Goal: Register for event/course

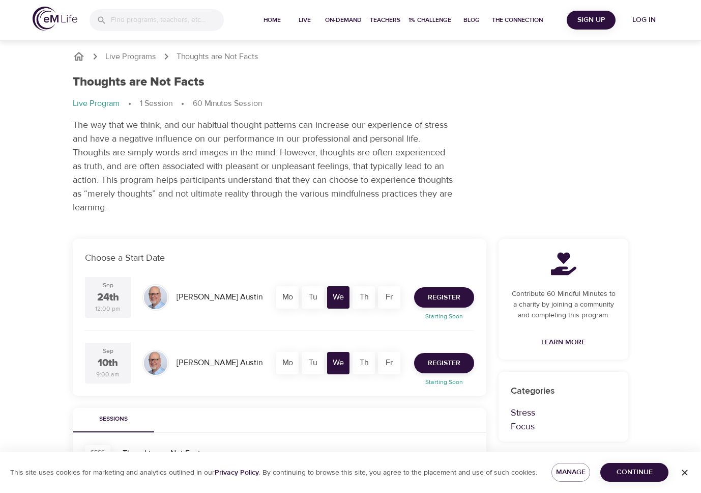
click at [47, 159] on div "Live Programs Thoughts are Not Facts Thoughts are Not Facts Live Program 1 Sess…" at bounding box center [350, 433] width 701 height 866
click at [438, 362] on span "Register" at bounding box center [444, 363] width 33 height 13
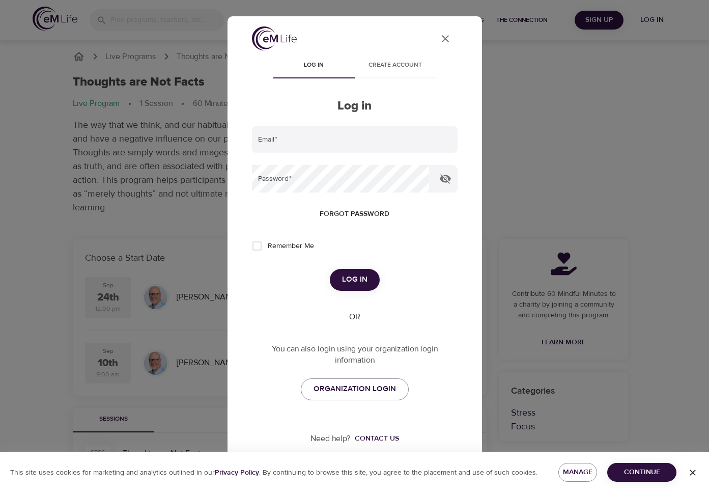
type input "[PERSON_NAME][EMAIL_ADDRESS][PERSON_NAME][DOMAIN_NAME]"
click at [359, 283] on span "Log in" at bounding box center [354, 279] width 25 height 13
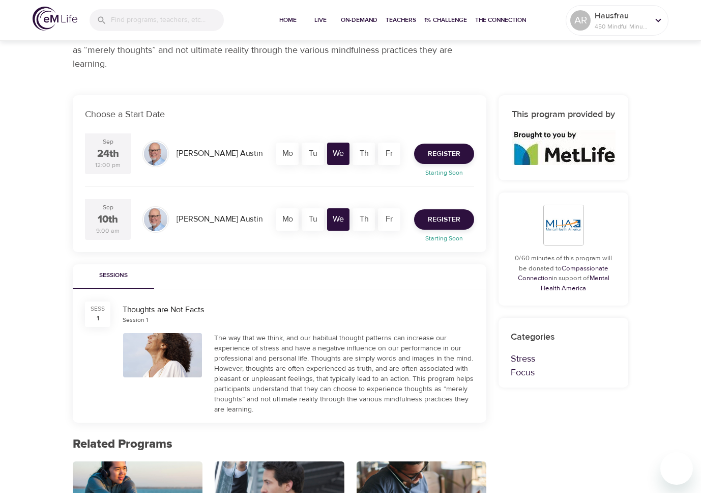
scroll to position [153, 0]
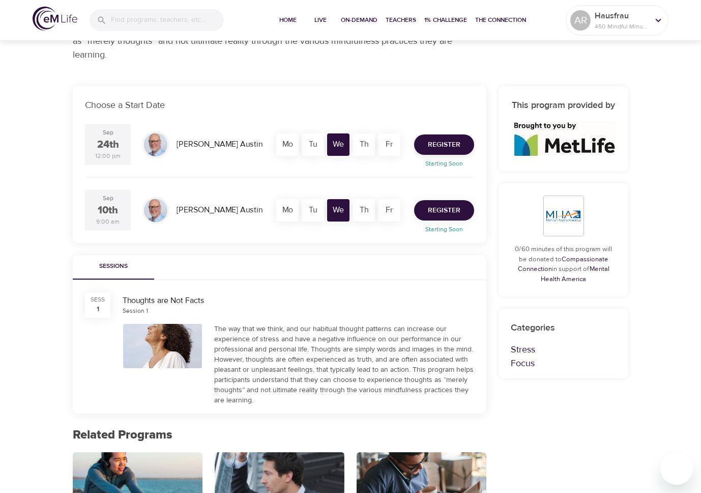
click at [457, 207] on span "Register" at bounding box center [444, 210] width 33 height 13
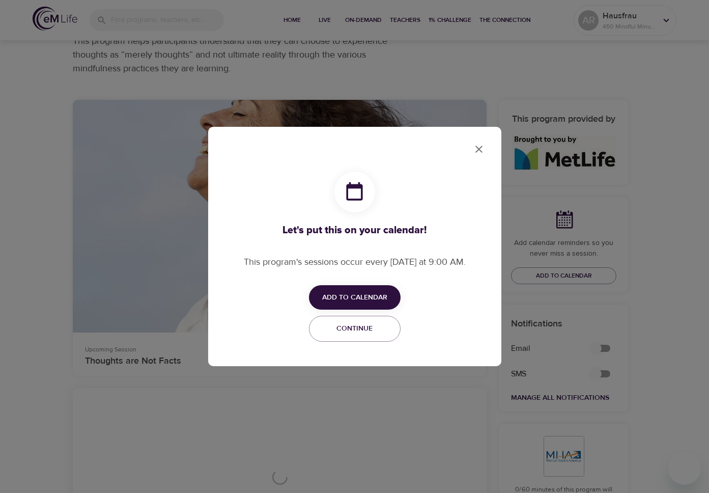
checkbox input "true"
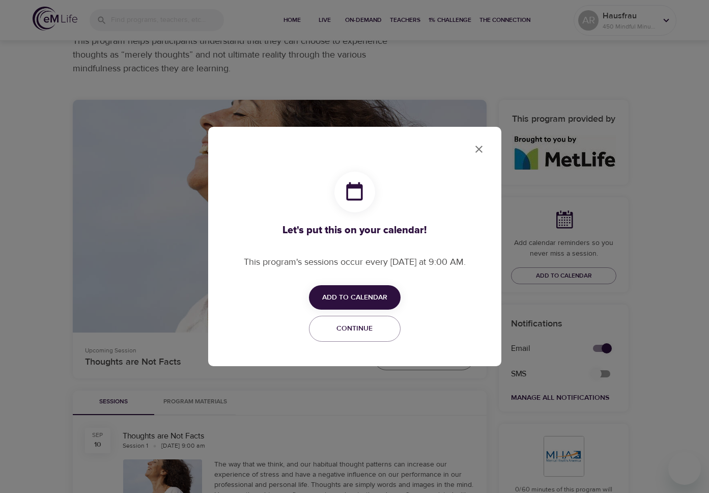
click at [381, 296] on span "Add to Calendar" at bounding box center [354, 297] width 65 height 13
click at [363, 337] on span "Outlook" at bounding box center [361, 337] width 32 height 14
click at [480, 149] on div at bounding box center [354, 246] width 709 height 493
click at [479, 148] on icon "close" at bounding box center [479, 149] width 12 height 12
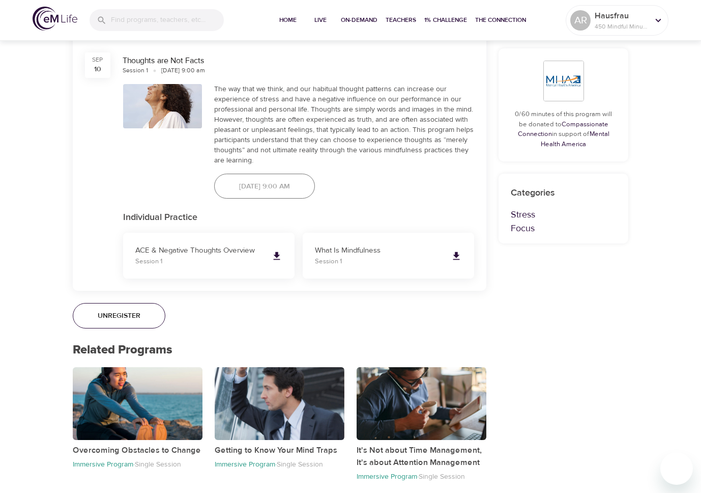
scroll to position [560, 0]
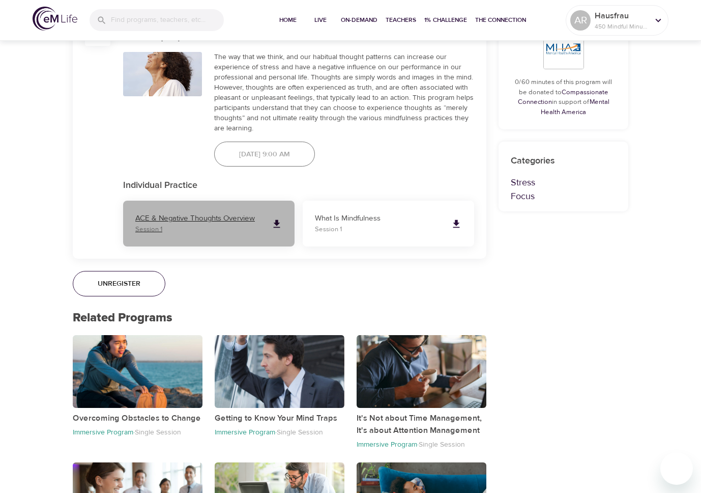
click at [276, 221] on icon at bounding box center [277, 224] width 7 height 8
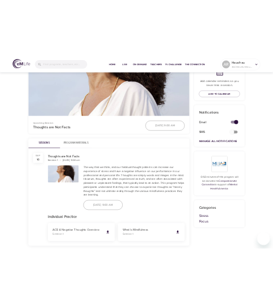
scroll to position [103, 0]
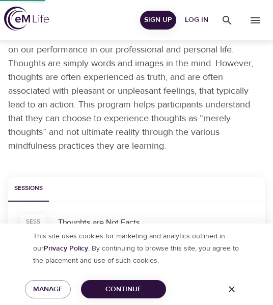
scroll to position [38, 0]
